Goal: Download file/media

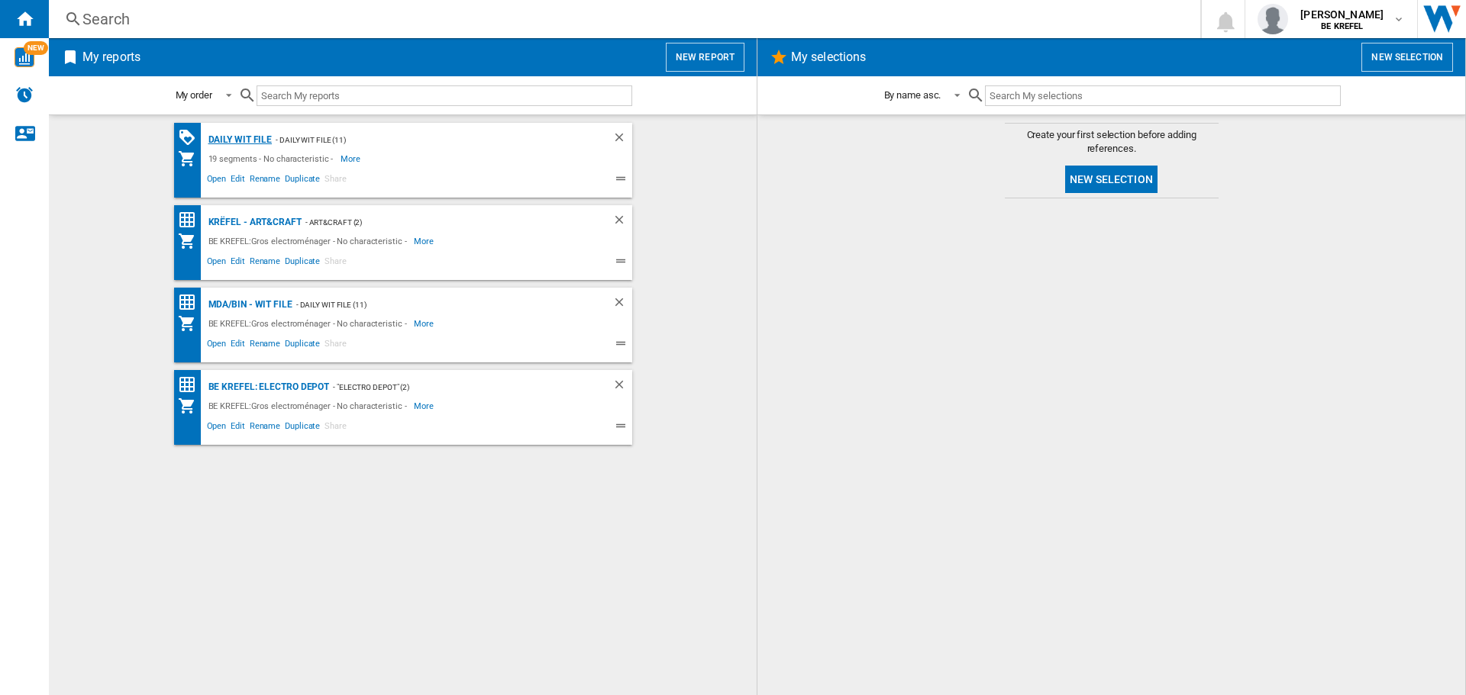
click at [260, 137] on div "Daily WIT file" at bounding box center [239, 140] width 68 height 19
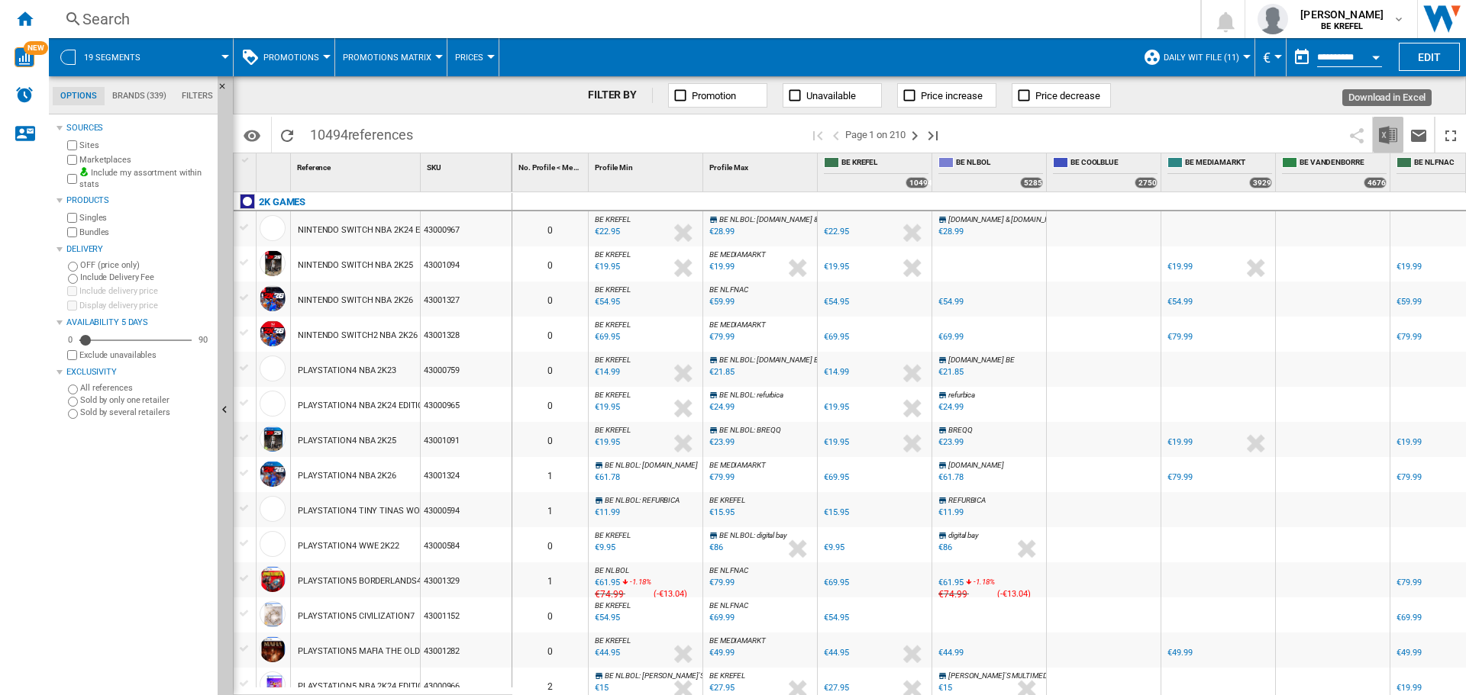
click at [1391, 137] on img "Download in Excel" at bounding box center [1388, 135] width 18 height 18
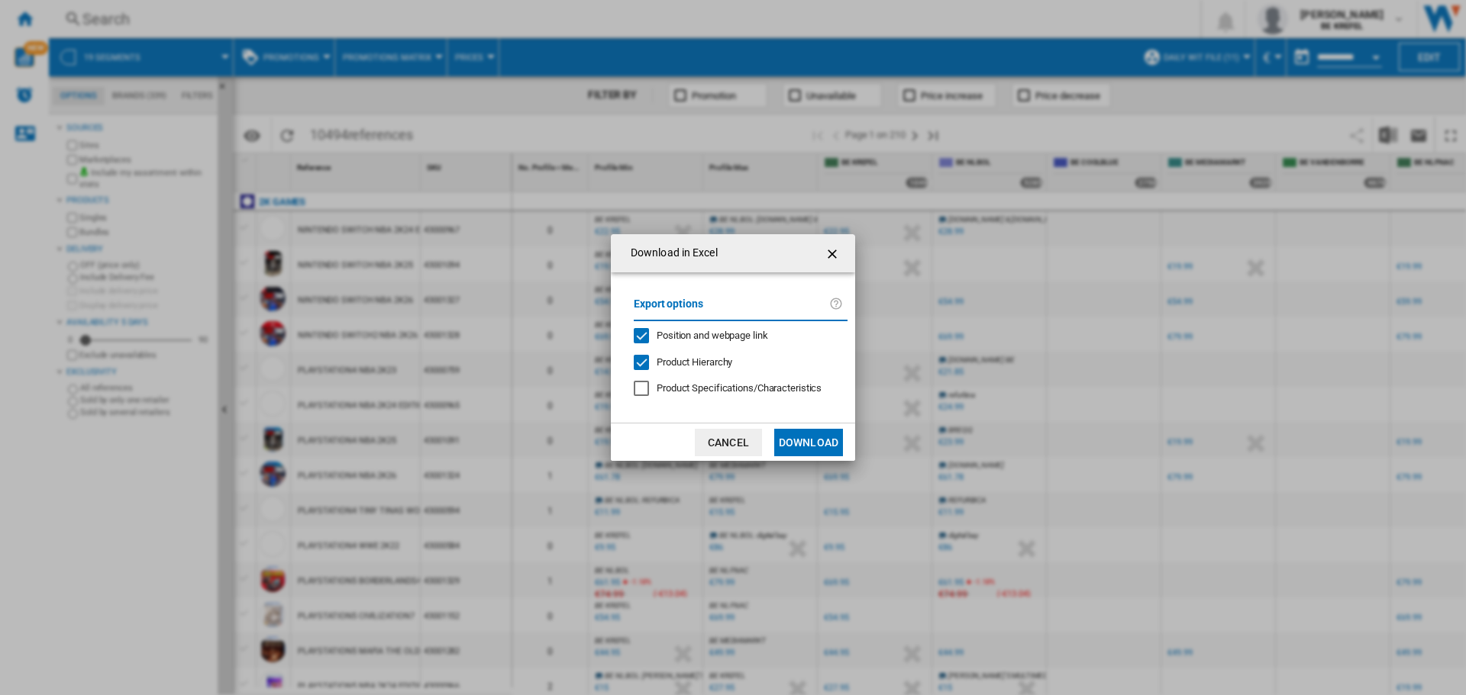
click at [822, 445] on button "Download" at bounding box center [808, 442] width 69 height 27
